Goal: Task Accomplishment & Management: Complete application form

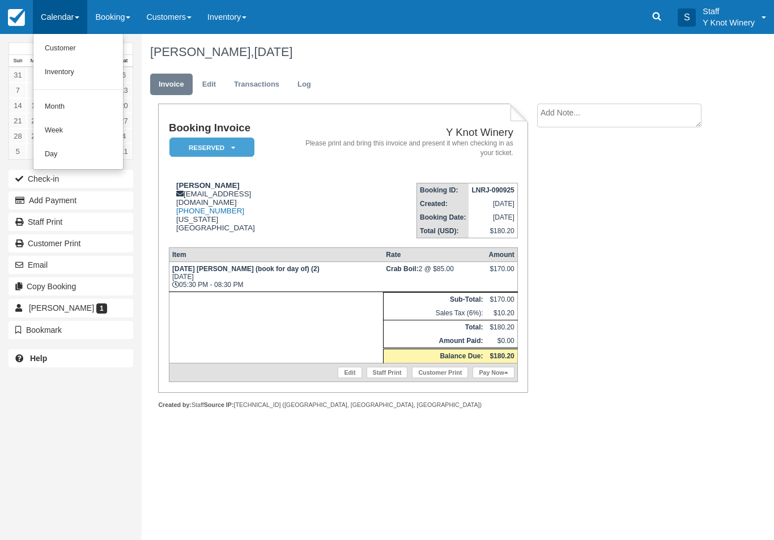
click at [85, 32] on div at bounding box center [387, 270] width 774 height 540
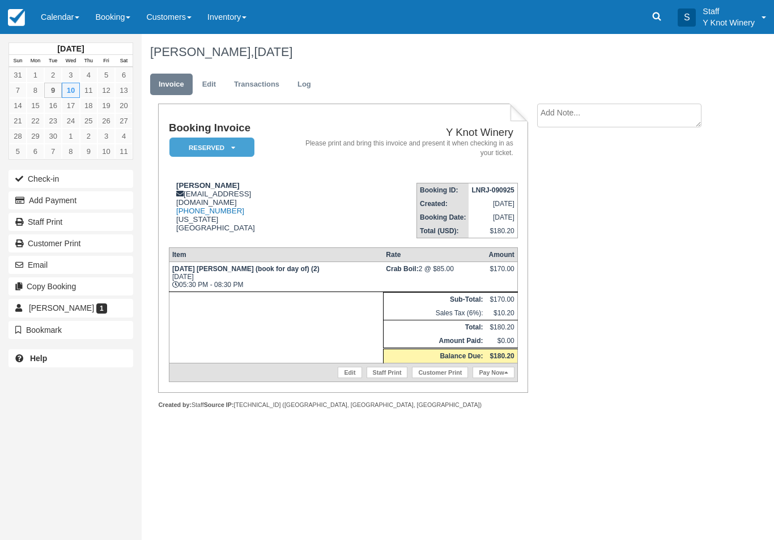
click at [80, 20] on link "Calendar" at bounding box center [60, 17] width 54 height 34
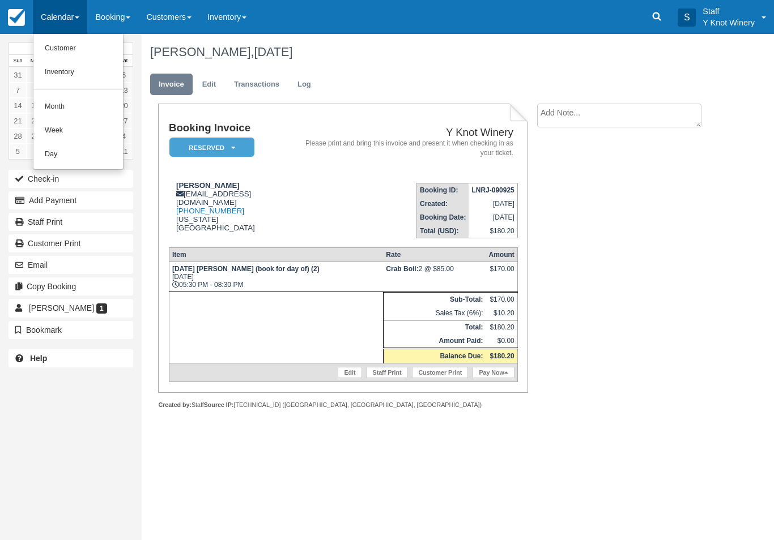
click at [63, 56] on link "Customer" at bounding box center [77, 49] width 89 height 24
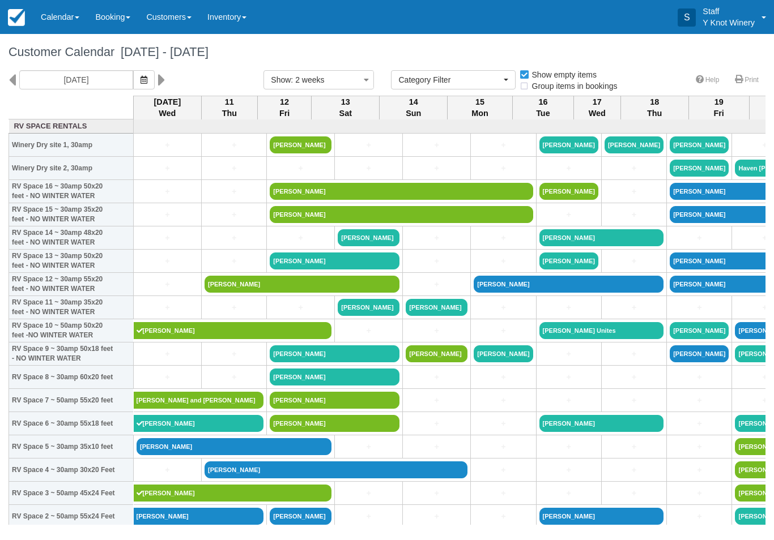
select select
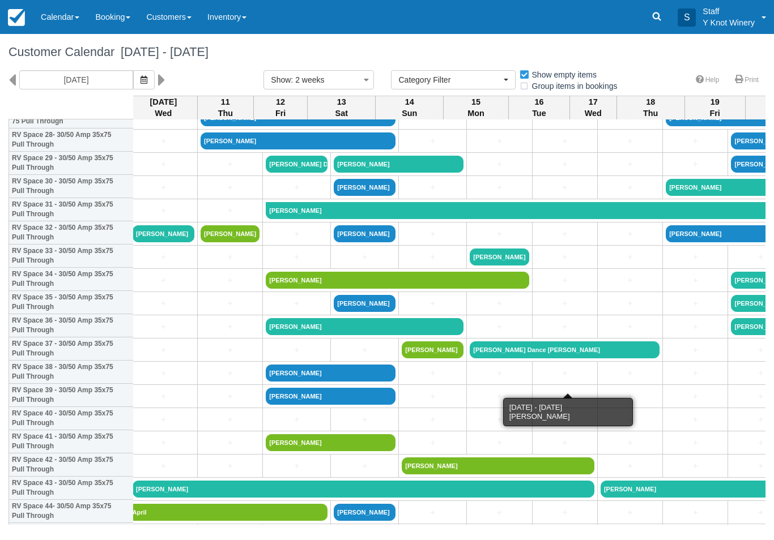
scroll to position [678, 4]
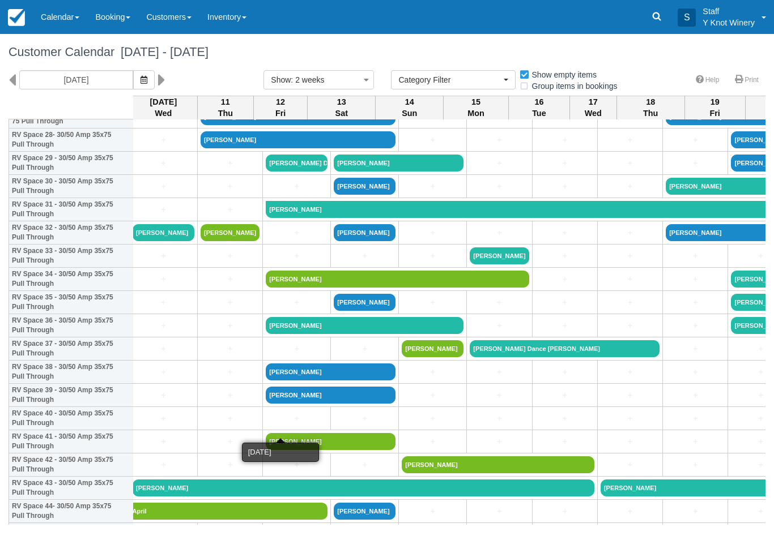
click at [283, 425] on link "+" at bounding box center [297, 419] width 62 height 12
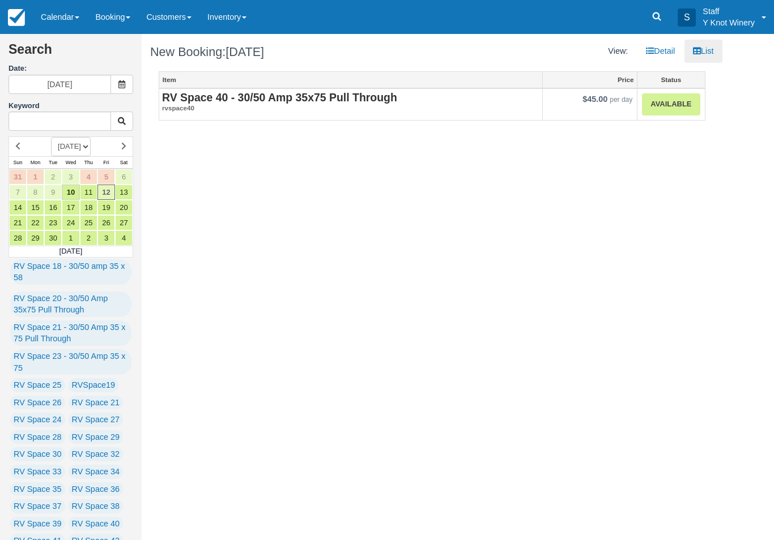
click at [670, 107] on link "Available" at bounding box center [671, 104] width 58 height 22
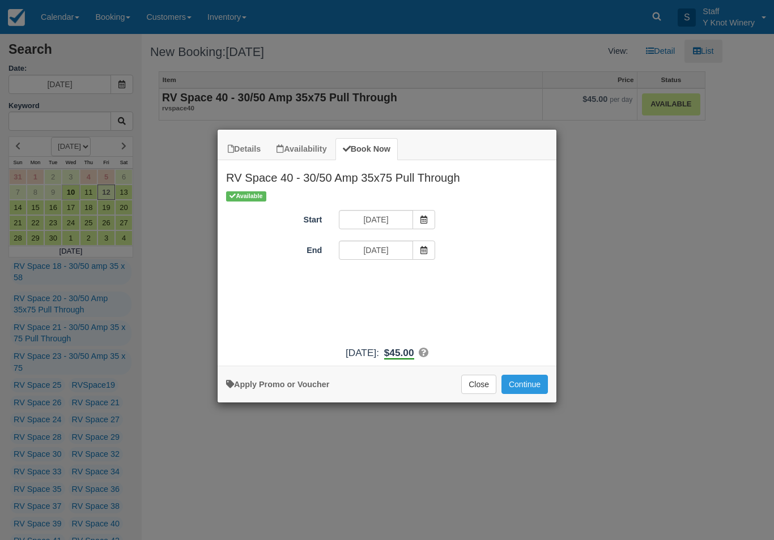
click at [421, 249] on icon "Item Modal" at bounding box center [424, 250] width 8 height 8
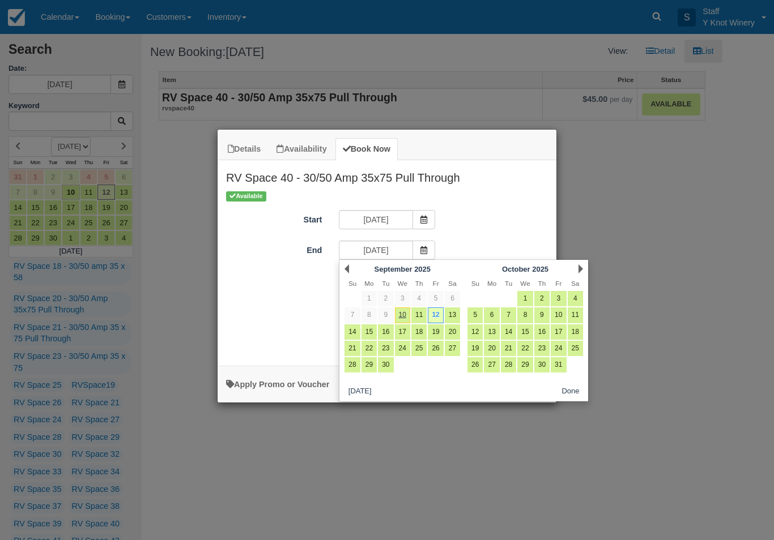
click at [454, 315] on link "13" at bounding box center [452, 315] width 15 height 15
type input "09/13/25"
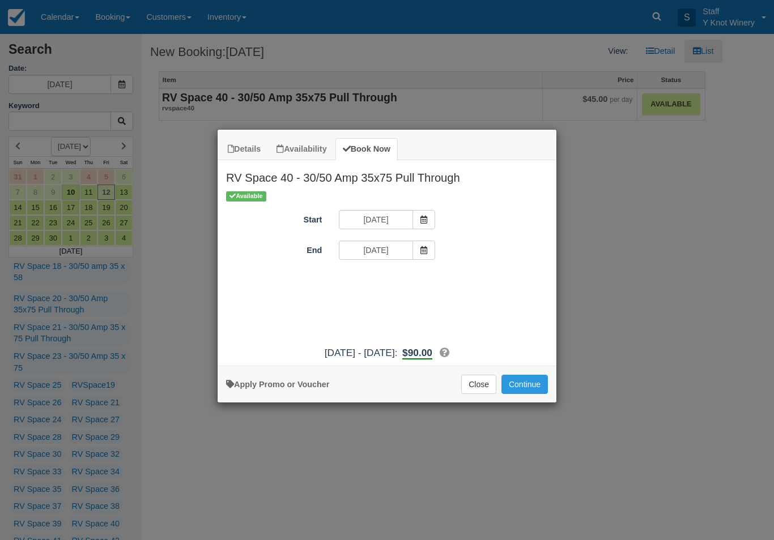
click at [522, 394] on button "Continue" at bounding box center [524, 384] width 46 height 19
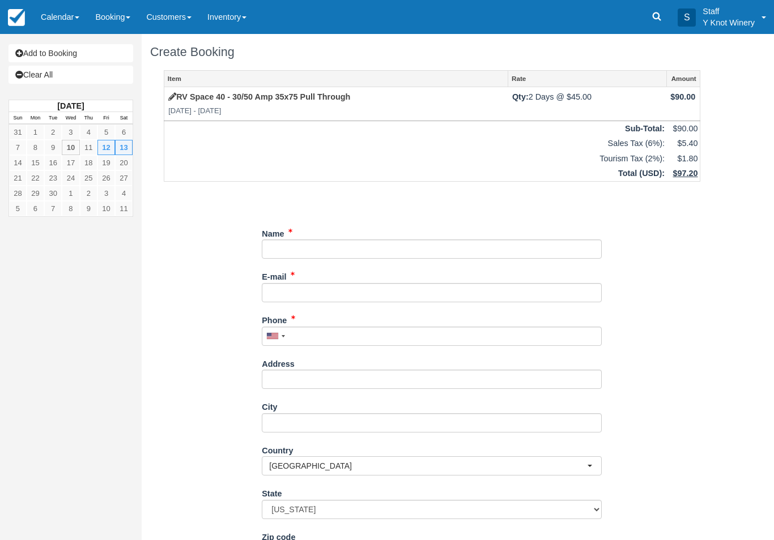
click at [68, 18] on link "Calendar" at bounding box center [60, 17] width 54 height 34
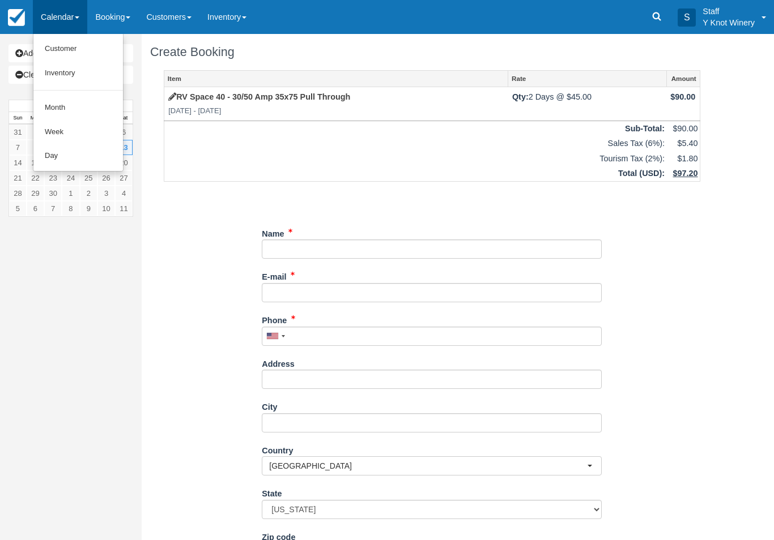
click at [61, 48] on link "Customer" at bounding box center [77, 49] width 89 height 24
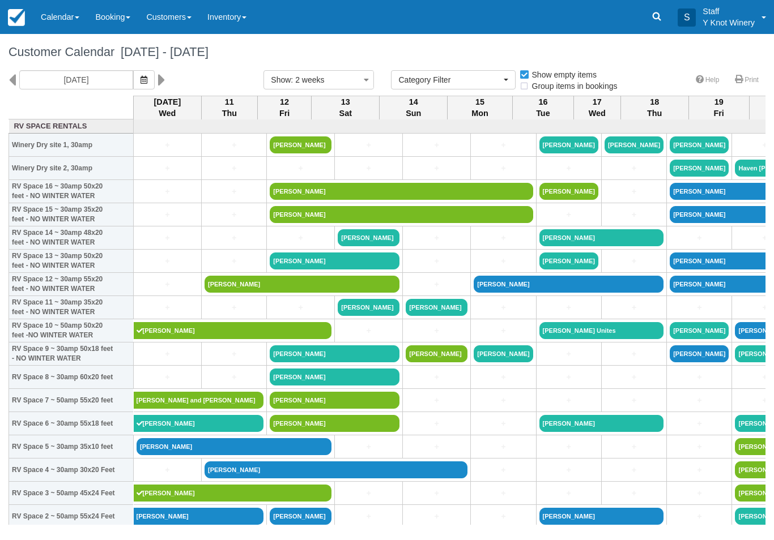
select select
